Goal: Find specific page/section: Find specific page/section

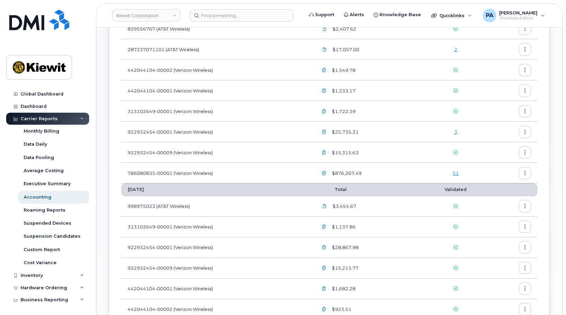
scroll to position [172, 0]
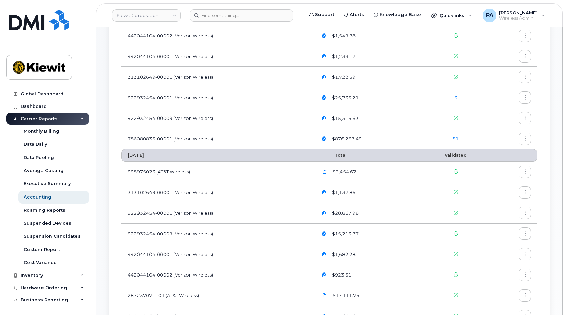
click at [326, 118] on icon "button" at bounding box center [324, 118] width 4 height 4
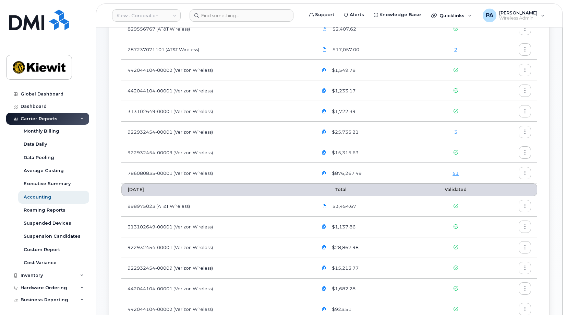
scroll to position [34, 0]
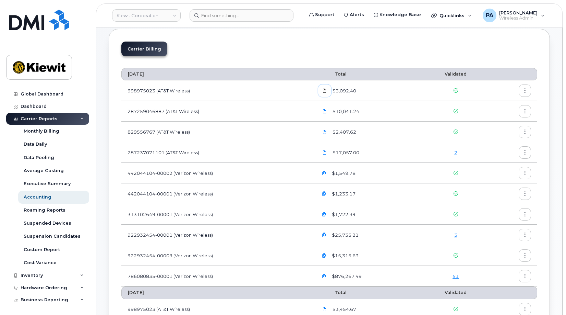
click at [325, 90] on icon at bounding box center [325, 91] width 4 height 4
click at [327, 111] on icon at bounding box center [325, 111] width 4 height 4
click at [325, 130] on icon at bounding box center [325, 132] width 4 height 4
click at [326, 153] on icon at bounding box center [325, 152] width 4 height 4
click at [386, 56] on div "Carrier Billing" at bounding box center [329, 52] width 416 height 20
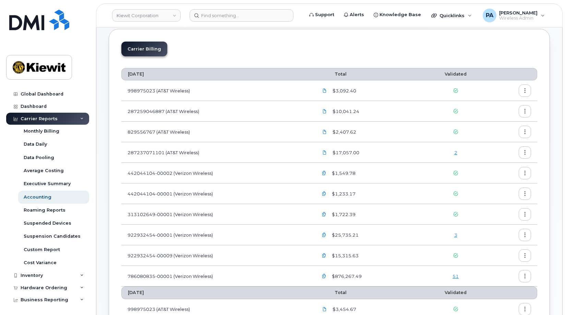
click at [199, 46] on div "Carrier Billing" at bounding box center [329, 52] width 416 height 20
click at [133, 18] on link "Kiewit Corporation" at bounding box center [146, 15] width 69 height 12
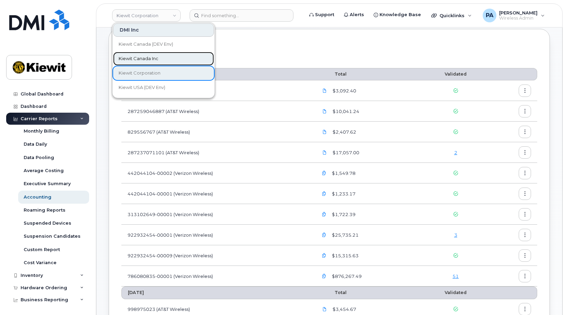
click at [130, 57] on span "Kiewit Canada Inc" at bounding box center [139, 58] width 40 height 7
